Goal: Find contact information: Find contact information

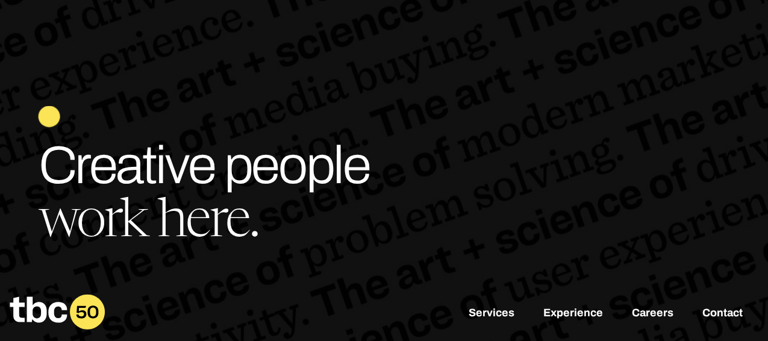
scroll to position [48, 0]
click at [720, 311] on link "Contact" at bounding box center [722, 314] width 40 height 14
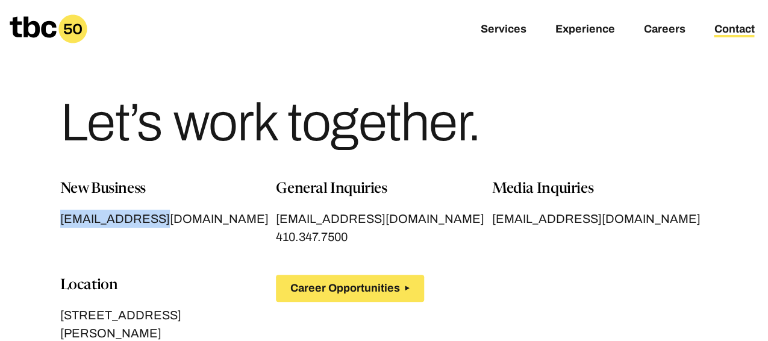
drag, startPoint x: 51, startPoint y: 216, endPoint x: 167, endPoint y: 213, distance: 116.3
click at [167, 213] on section "New Business [EMAIL_ADDRESS][DOMAIN_NAME] General Inquiries [EMAIL_ADDRESS][DOM…" at bounding box center [385, 292] width 692 height 229
copy span "[EMAIL_ADDRESS][DOMAIN_NAME]"
click at [224, 260] on div "New Business [EMAIL_ADDRESS][DOMAIN_NAME] General Inquiries [EMAIL_ADDRESS][DOM…" at bounding box center [384, 292] width 648 height 229
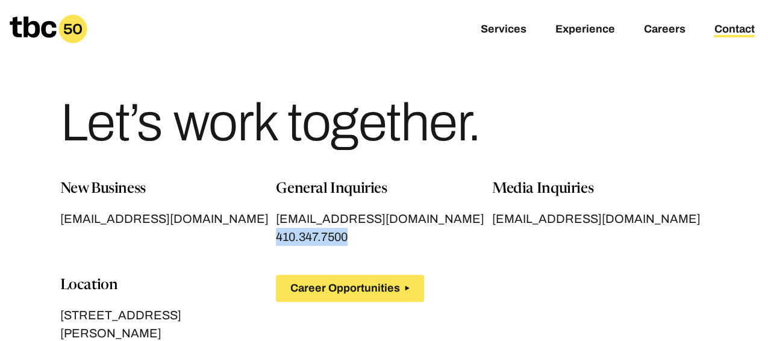
drag, startPoint x: 272, startPoint y: 232, endPoint x: 357, endPoint y: 236, distance: 84.4
click at [357, 236] on div "New Business [EMAIL_ADDRESS][DOMAIN_NAME] General Inquiries [EMAIL_ADDRESS][DOM…" at bounding box center [384, 292] width 648 height 229
copy span "410.347.7500"
click at [498, 76] on div "Let’s work together." at bounding box center [384, 118] width 648 height 120
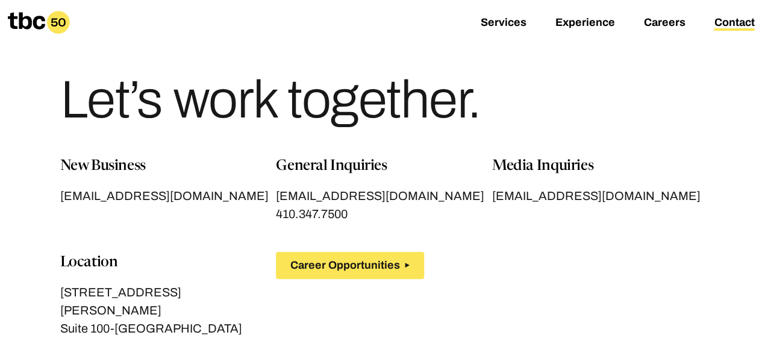
scroll to position [384, 0]
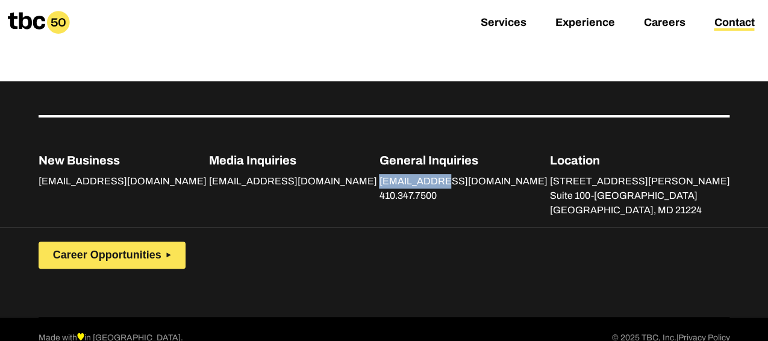
drag, startPoint x: 398, startPoint y: 158, endPoint x: 471, endPoint y: 158, distance: 73.5
click at [471, 158] on div "New Business [EMAIL_ADDRESS][DOMAIN_NAME] Media Inquiries [EMAIL_ADDRESS][DOMAI…" at bounding box center [385, 166] width 692 height 102
copy link "[EMAIL_ADDRESS][DOMAIN_NAME]"
